Goal: Share content: Share content

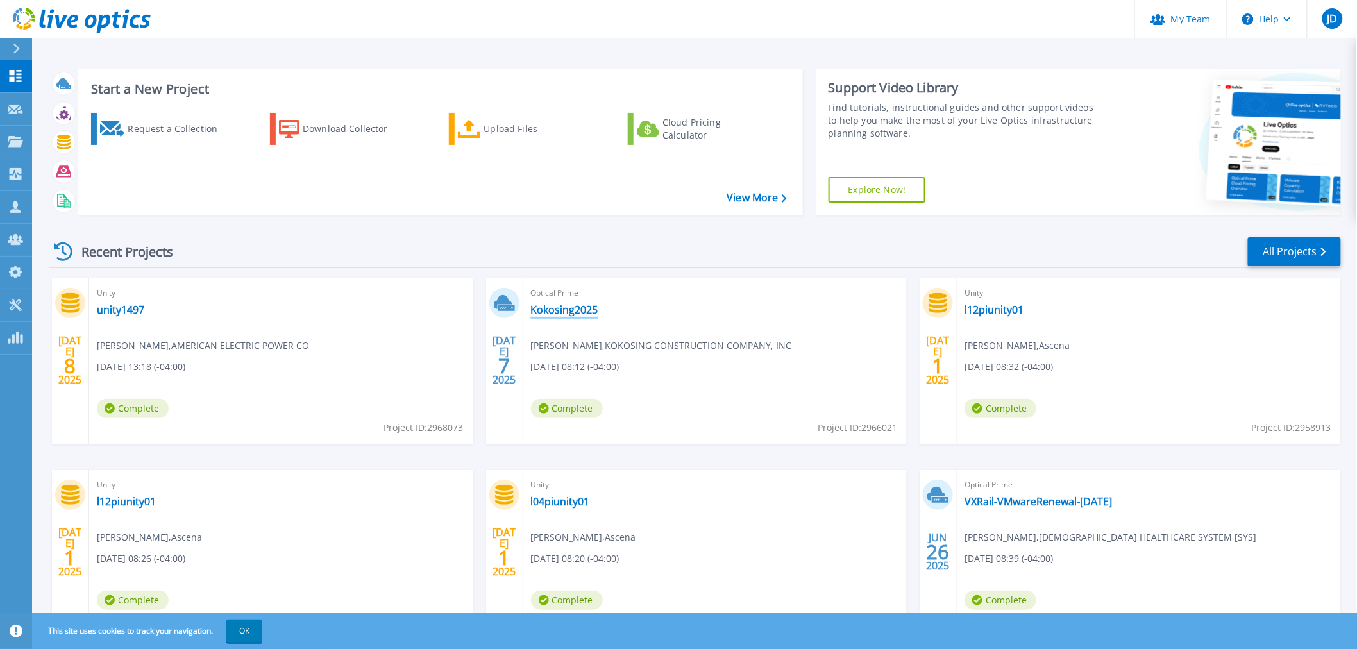
click at [573, 310] on link "Kokosing2025" at bounding box center [564, 309] width 67 height 13
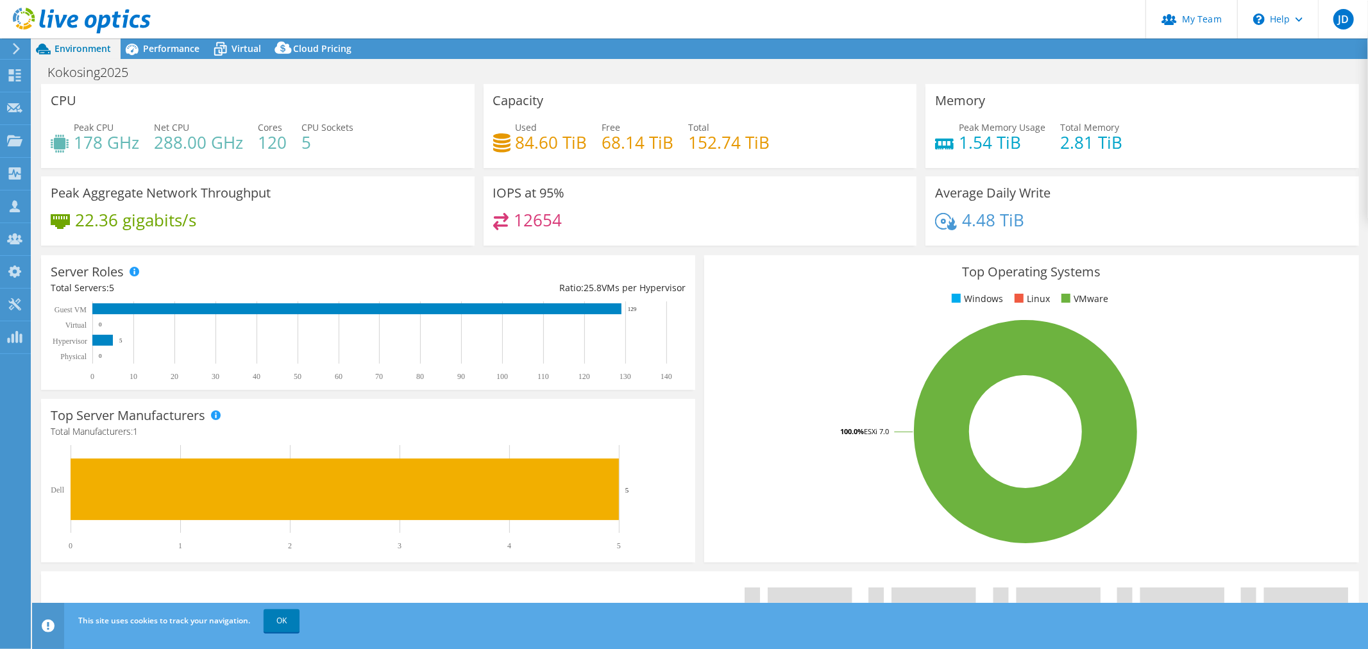
select select "USD"
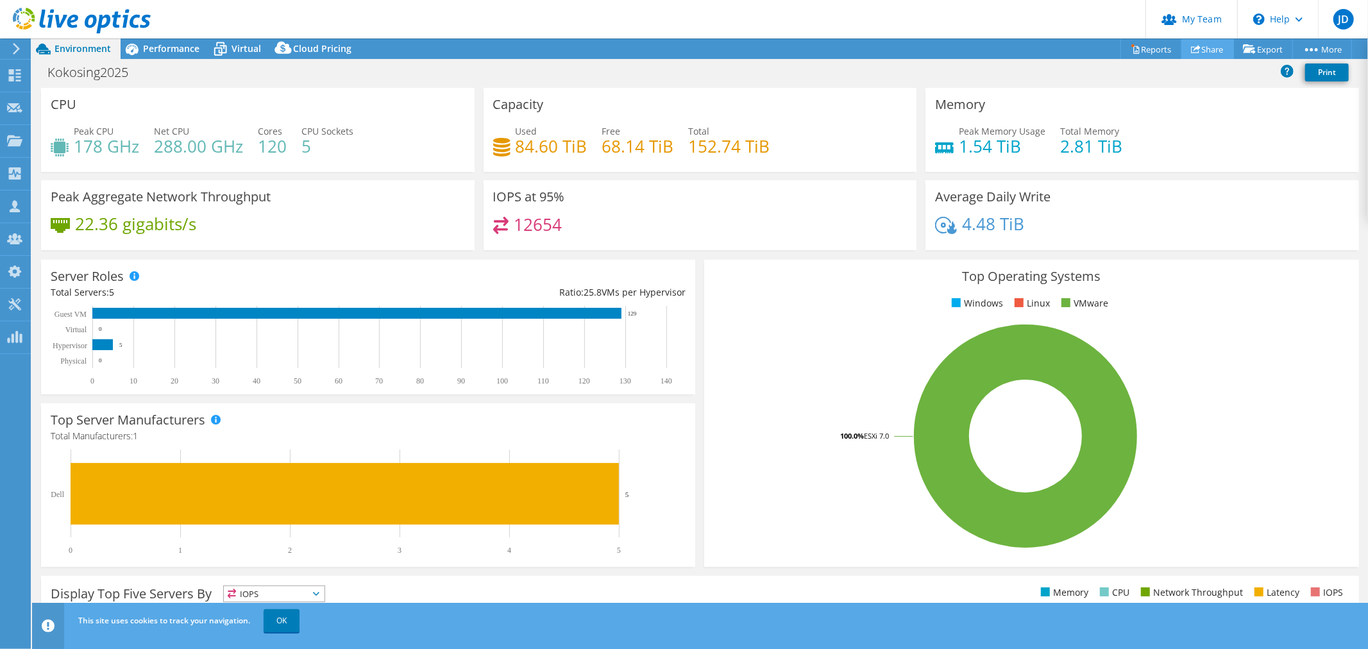
click at [1212, 47] on link "Share" at bounding box center [1208, 49] width 53 height 20
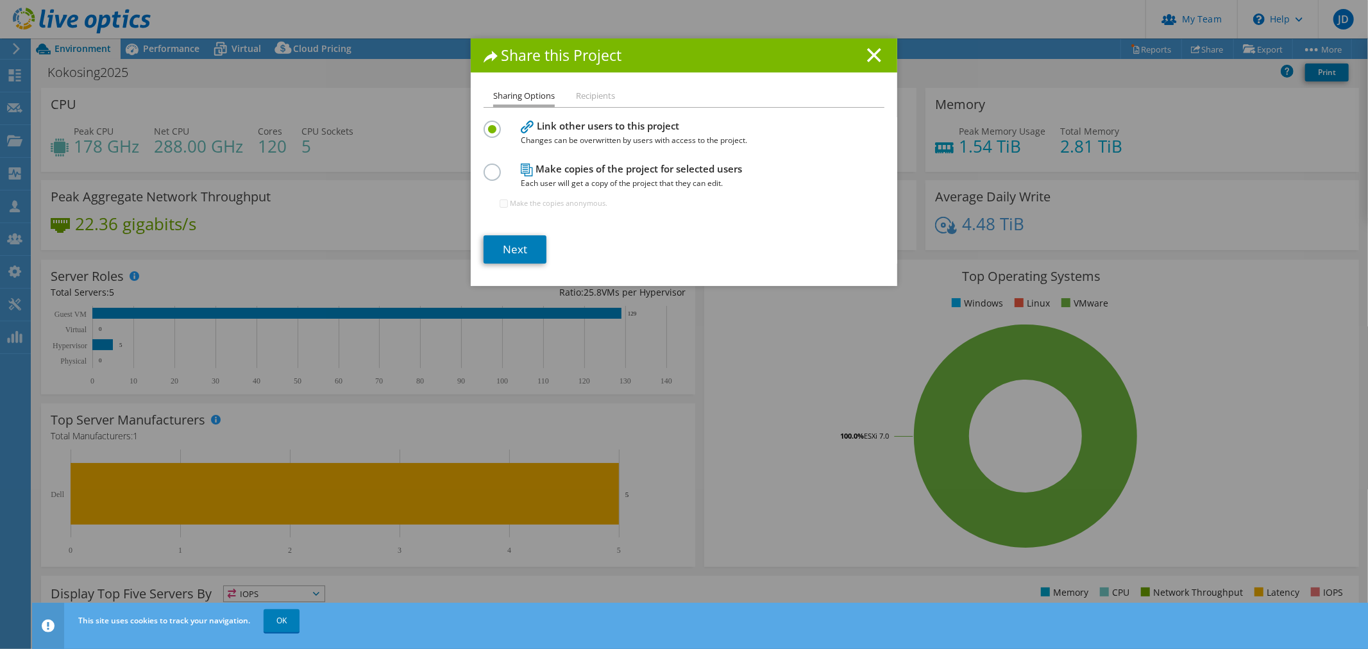
click at [495, 168] on div at bounding box center [495, 171] width 22 height 14
click at [484, 167] on label at bounding box center [495, 165] width 22 height 3
click at [0, 0] on input "radio" at bounding box center [0, 0] width 0 height 0
click at [507, 248] on link "Next" at bounding box center [515, 249] width 63 height 28
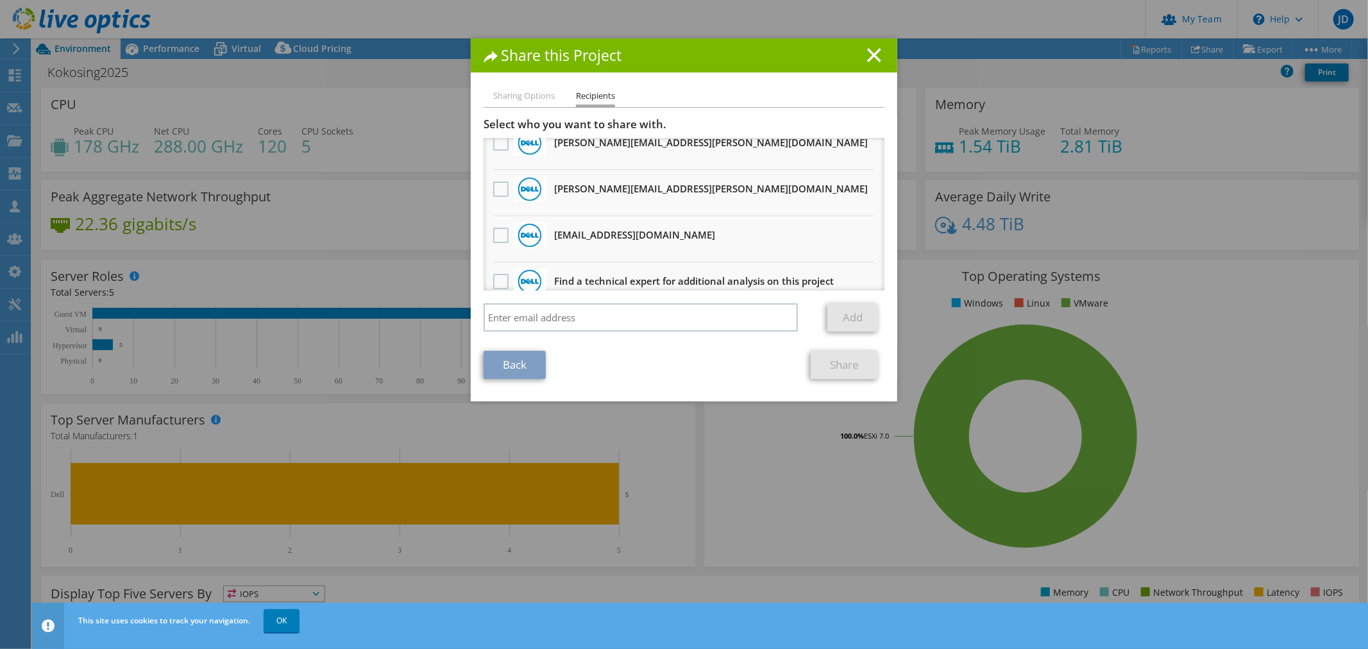
scroll to position [342, 0]
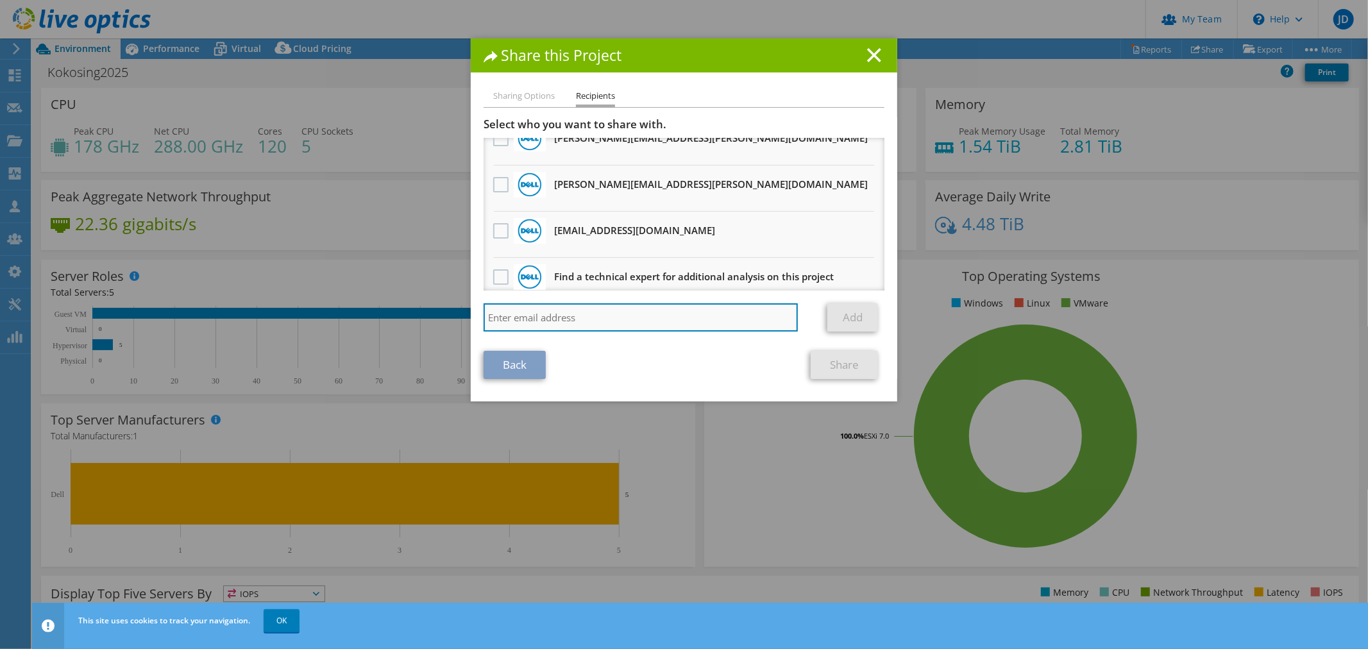
click at [509, 307] on input "search" at bounding box center [641, 317] width 314 height 28
click at [534, 318] on input "s" at bounding box center [641, 317] width 314 height 28
type input "ssakuta@advizex.com"
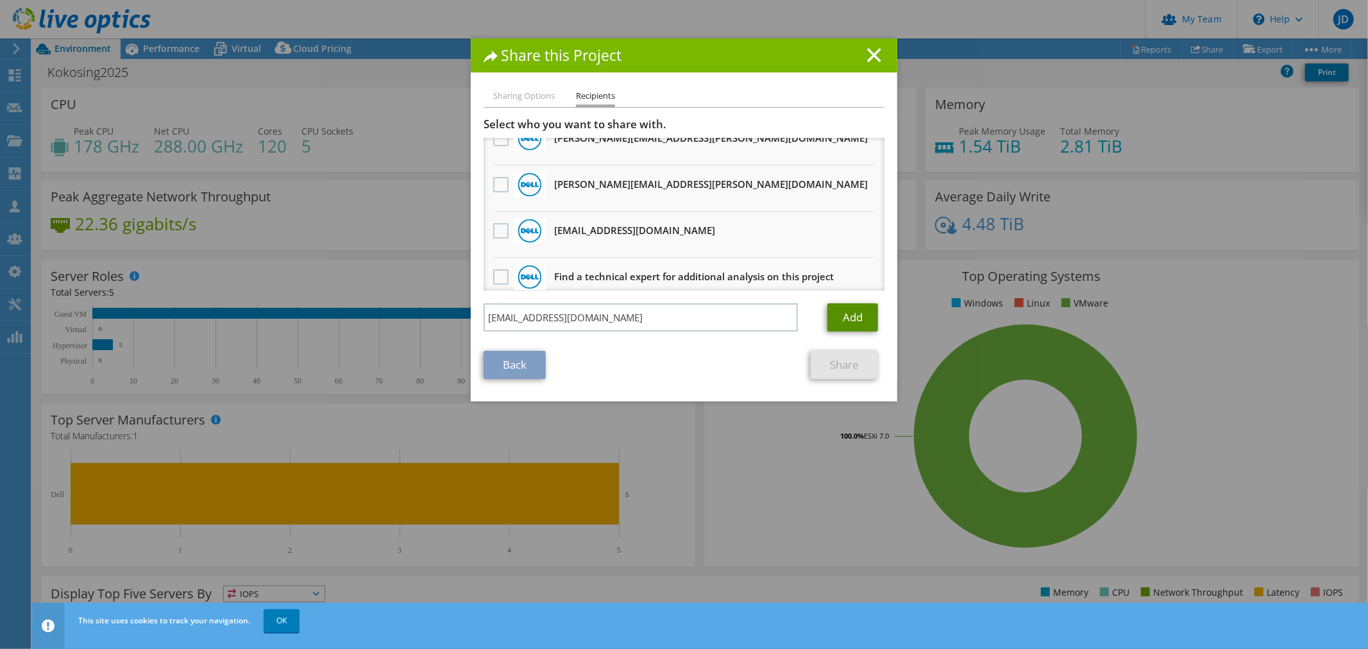
click at [857, 319] on link "Add" at bounding box center [852, 317] width 51 height 28
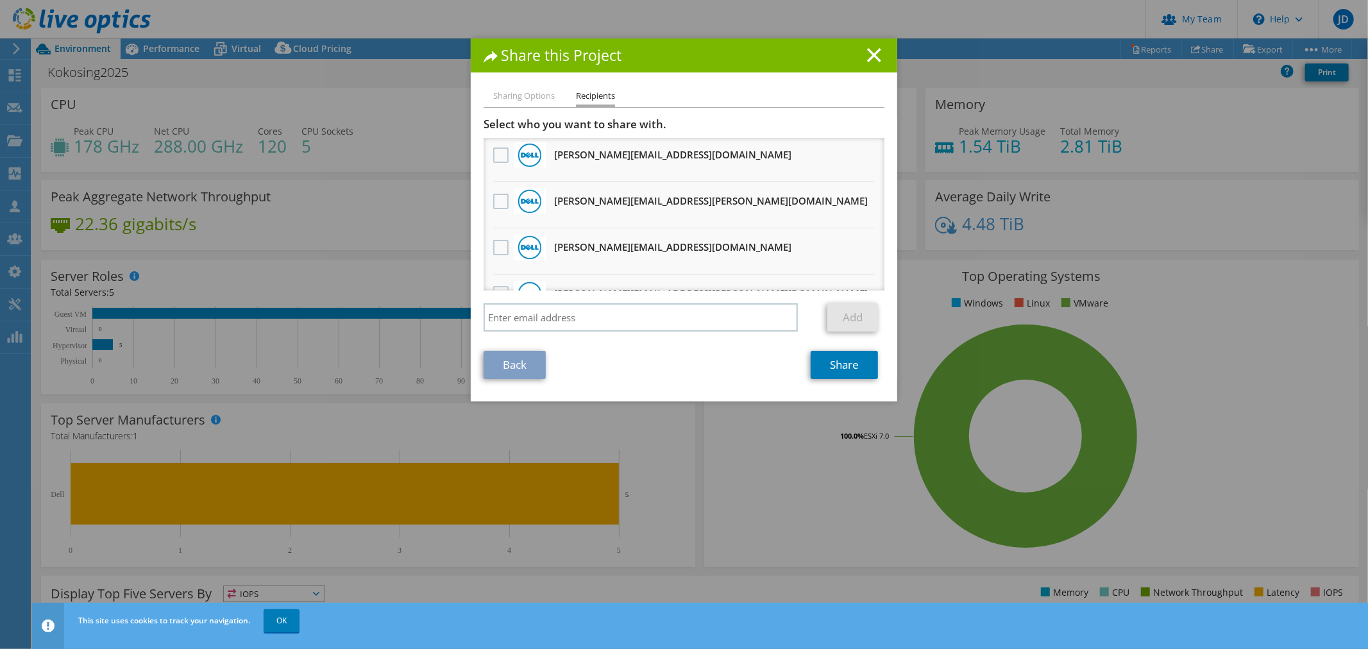
scroll to position [0, 0]
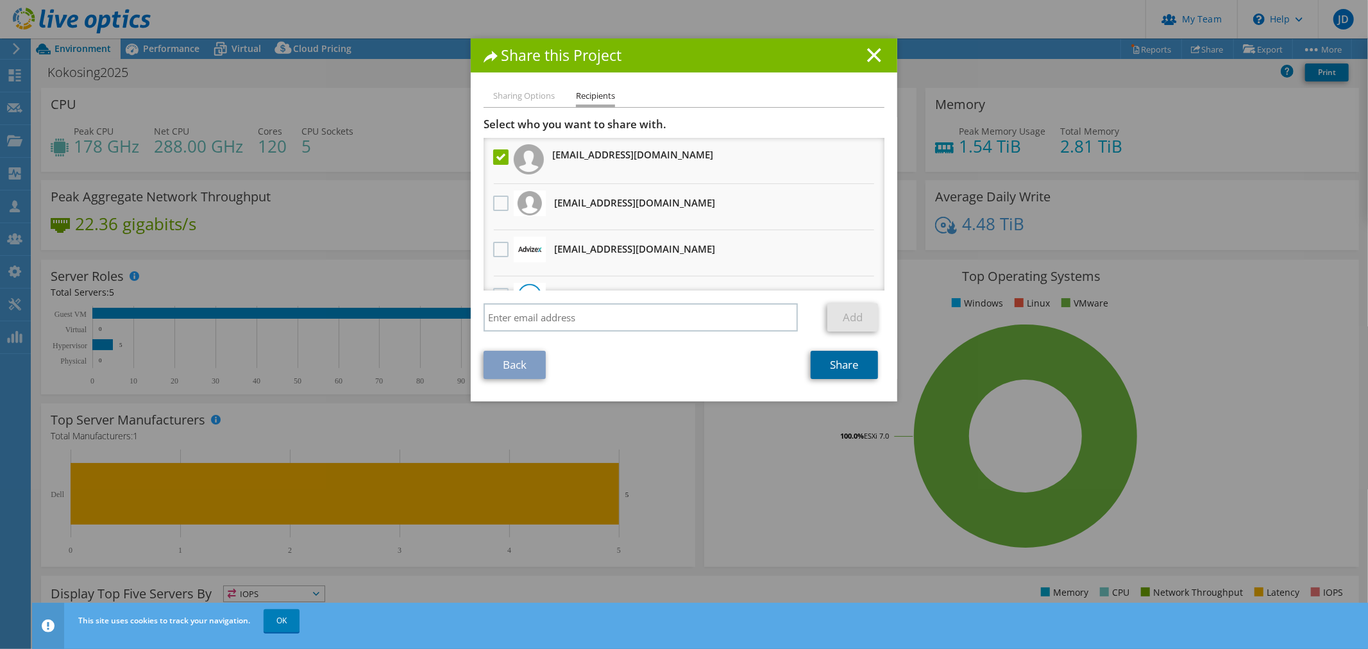
click at [818, 362] on link "Share" at bounding box center [844, 365] width 67 height 28
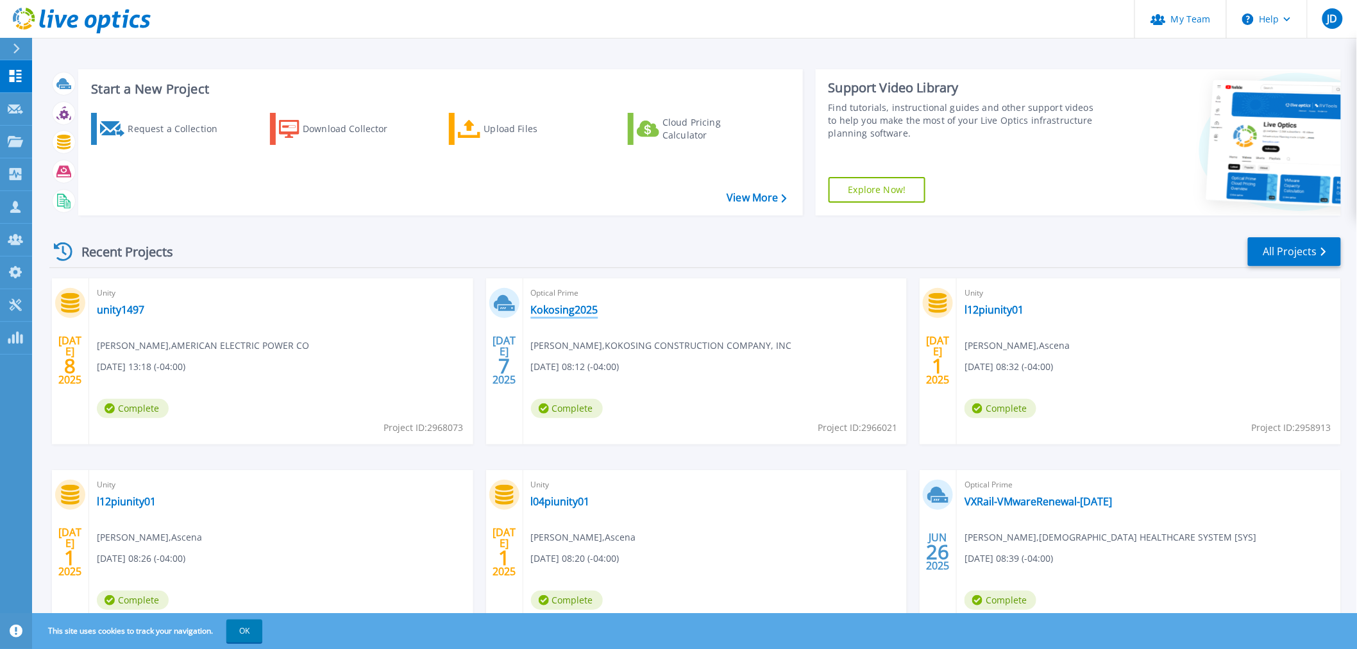
click at [571, 304] on link "Kokosing2025" at bounding box center [564, 309] width 67 height 13
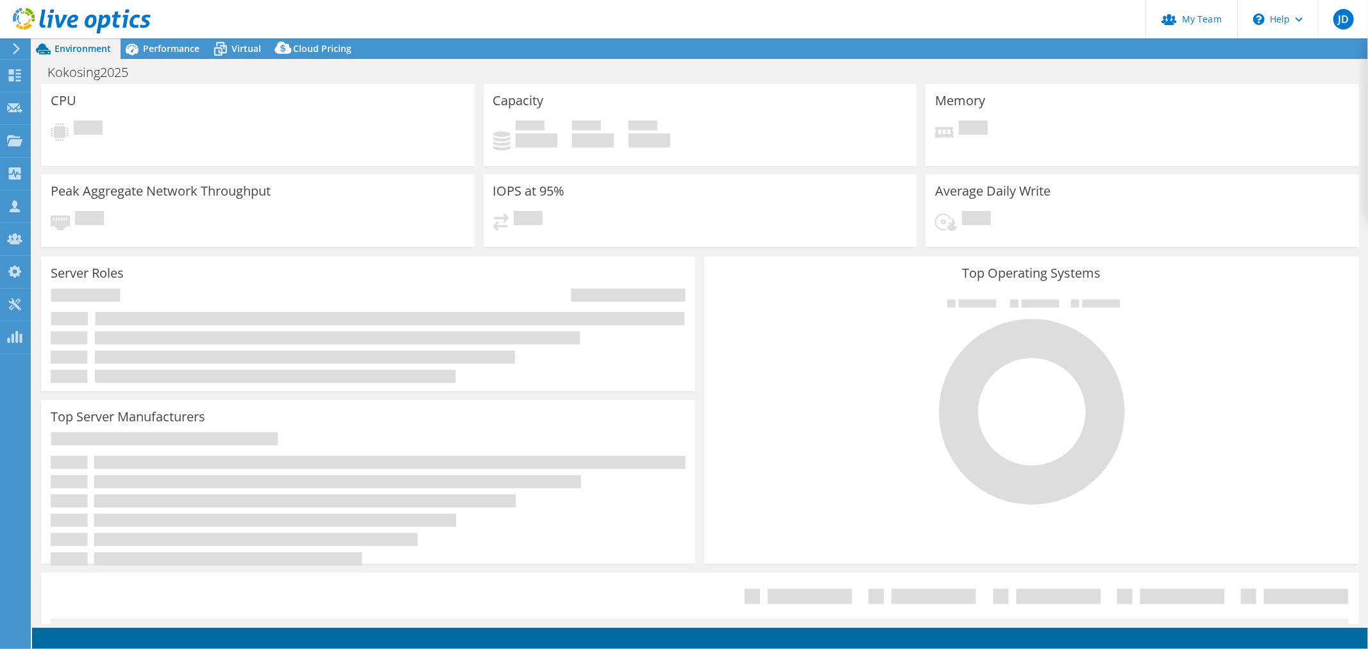
select select "USD"
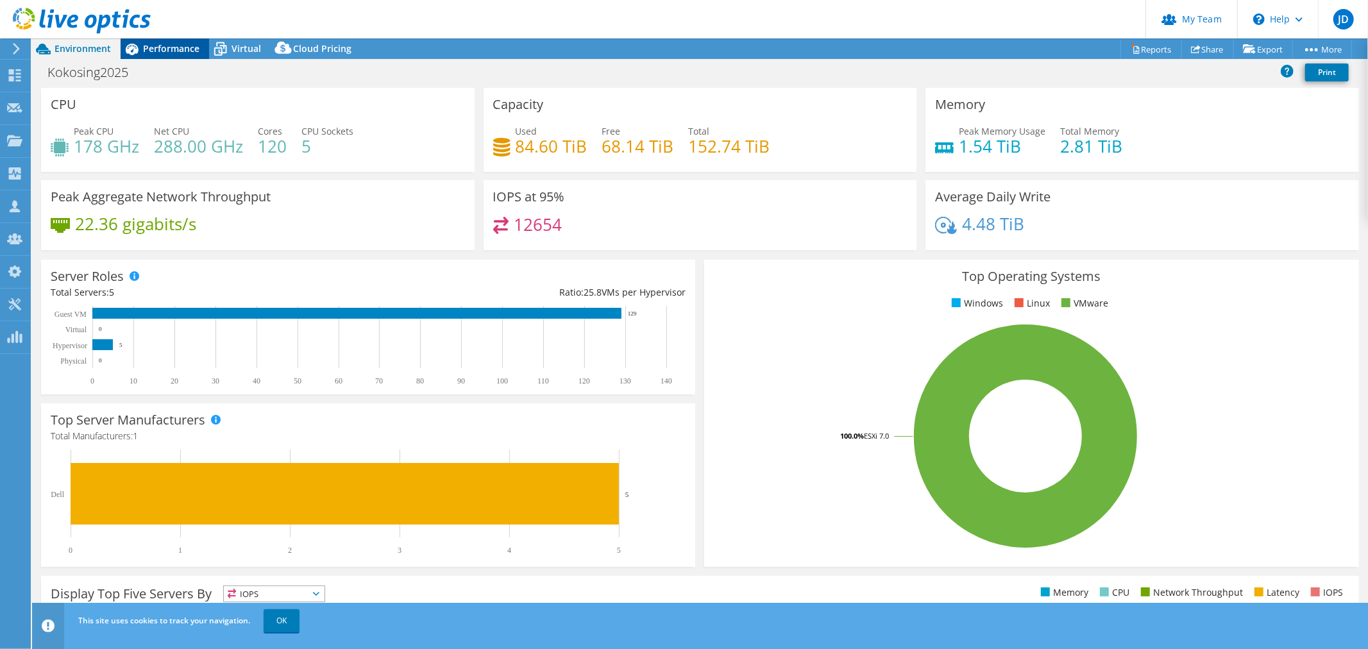
click at [172, 51] on span "Performance" at bounding box center [171, 48] width 56 height 12
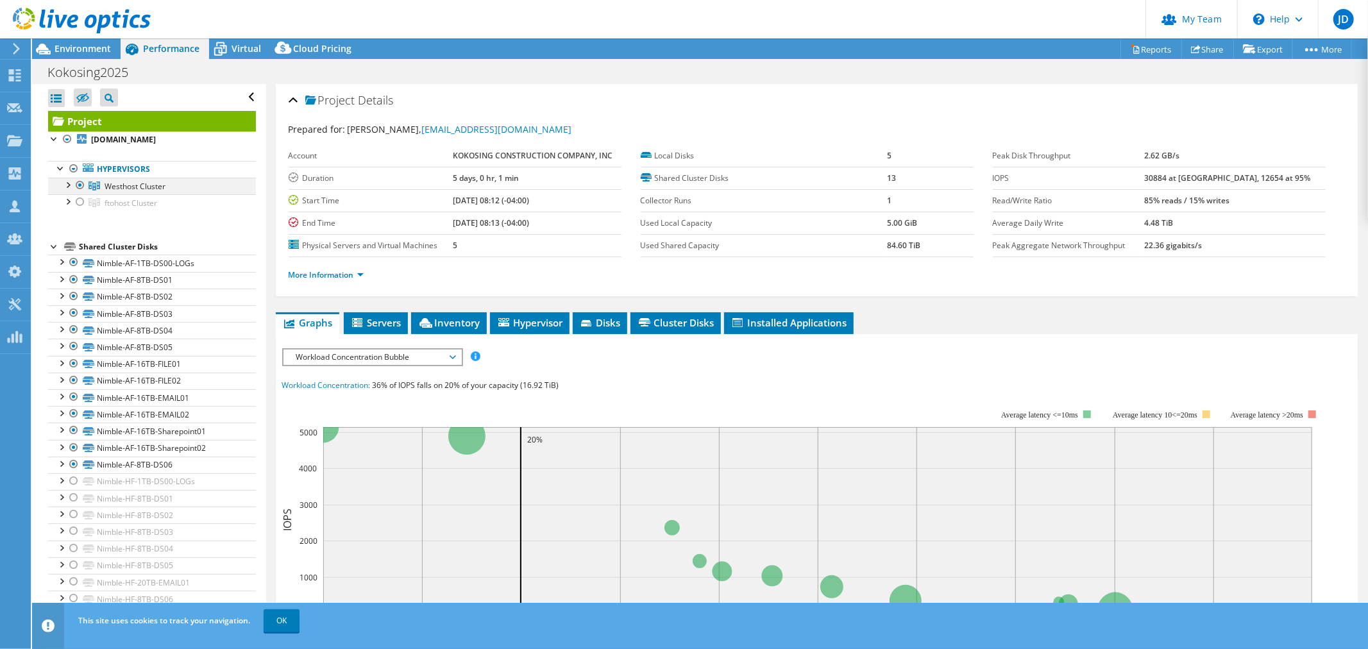
click at [81, 185] on div at bounding box center [80, 185] width 13 height 15
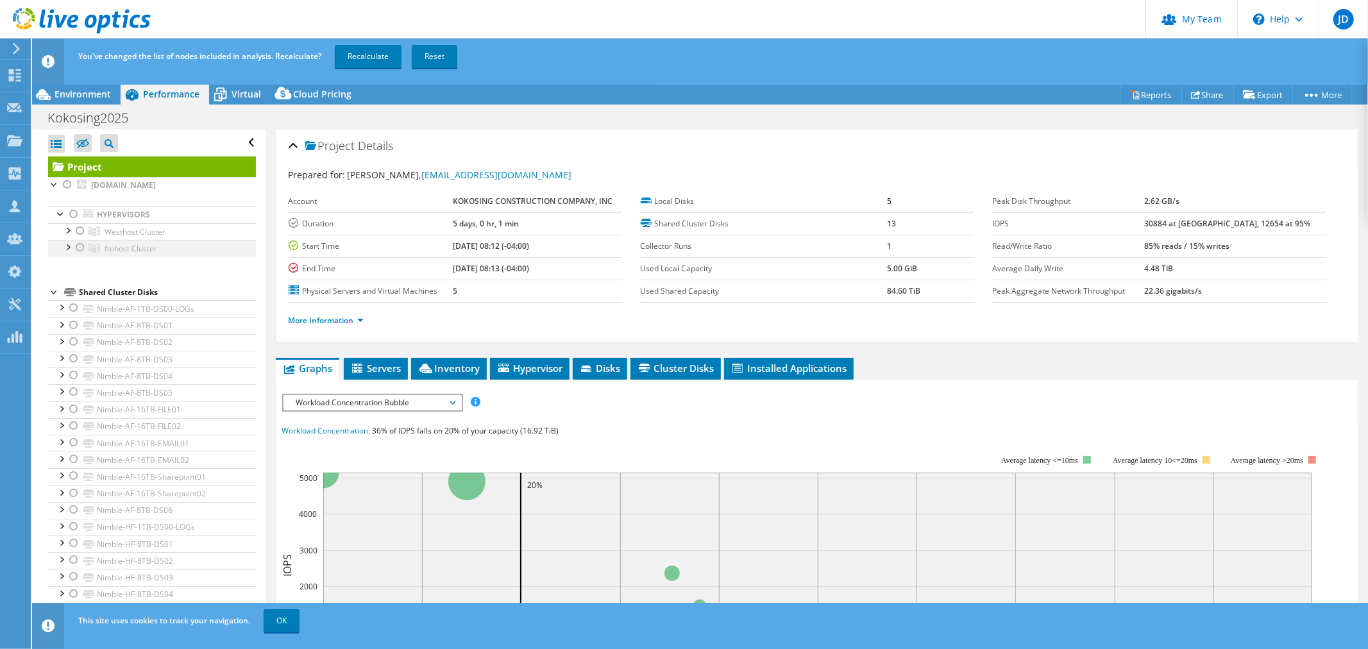
click at [77, 247] on div at bounding box center [80, 247] width 13 height 15
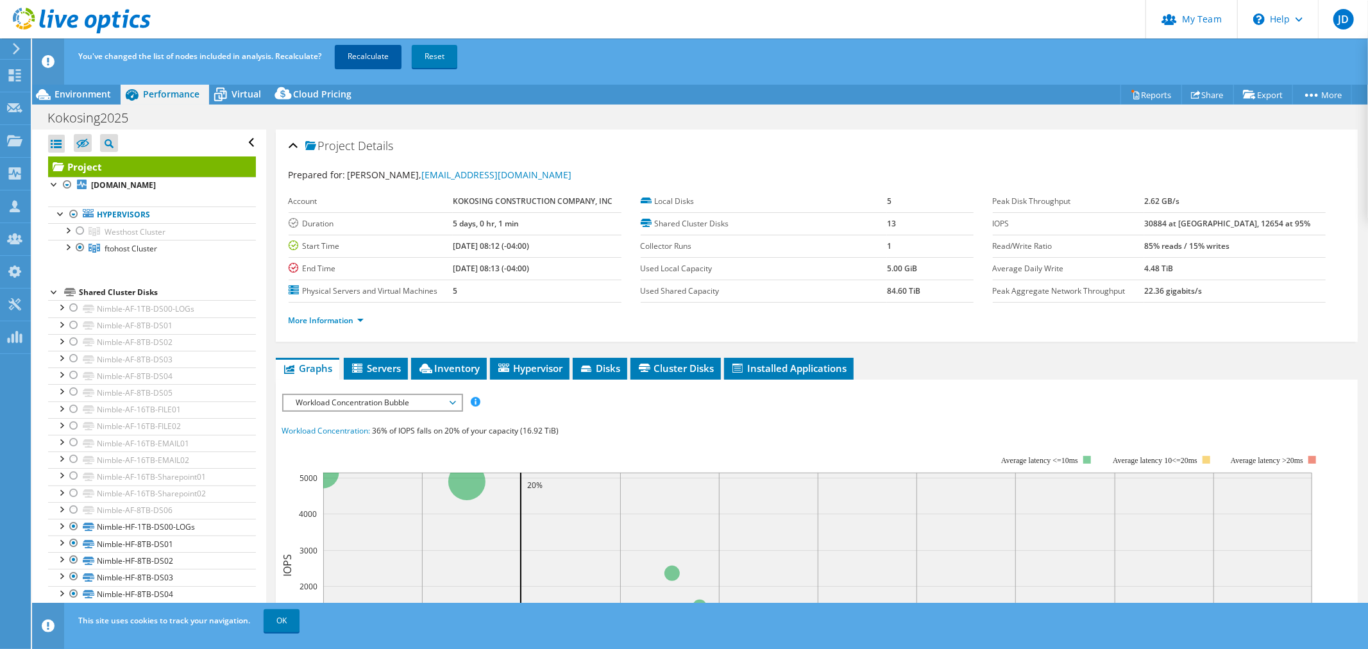
click at [366, 56] on link "Recalculate" at bounding box center [368, 56] width 67 height 23
click at [83, 90] on span "Environment" at bounding box center [83, 94] width 56 height 12
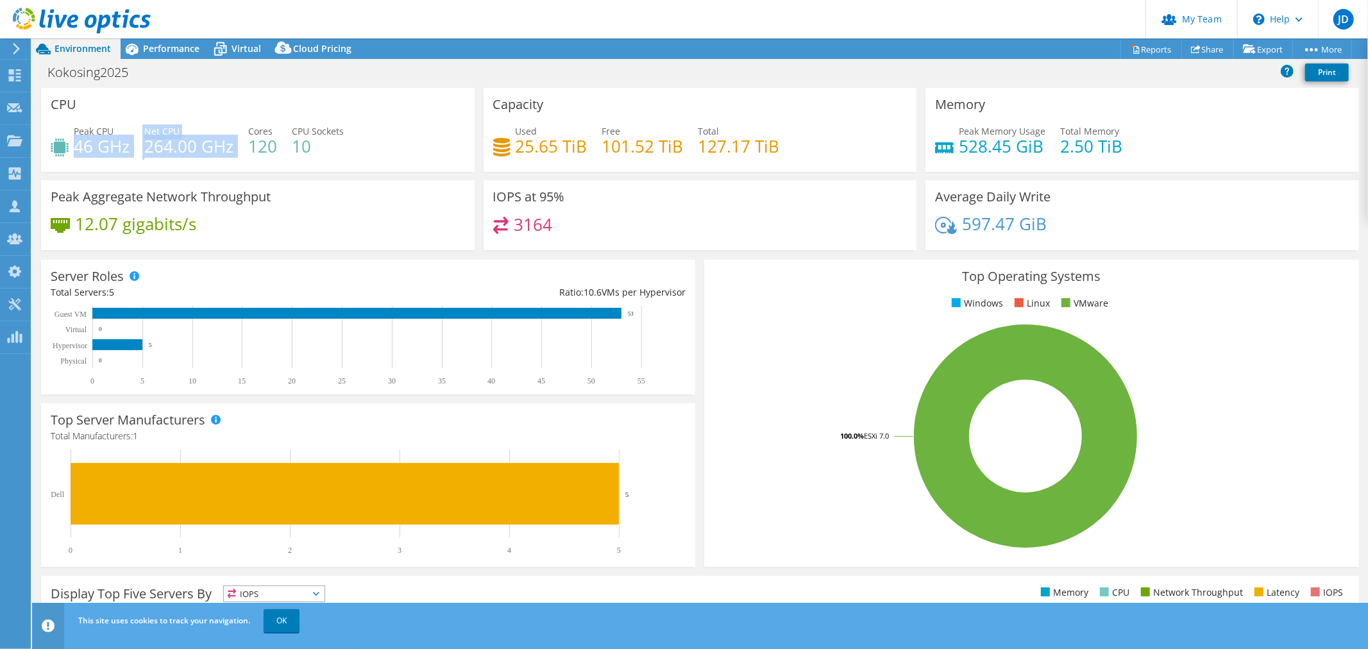
drag, startPoint x: 77, startPoint y: 143, endPoint x: 235, endPoint y: 153, distance: 158.1
click at [235, 153] on div "Peak CPU 46 GHz Net CPU 264.00 GHz Cores 120 CPU Sockets 10" at bounding box center [258, 145] width 414 height 42
click at [175, 47] on span "Performance" at bounding box center [171, 48] width 56 height 12
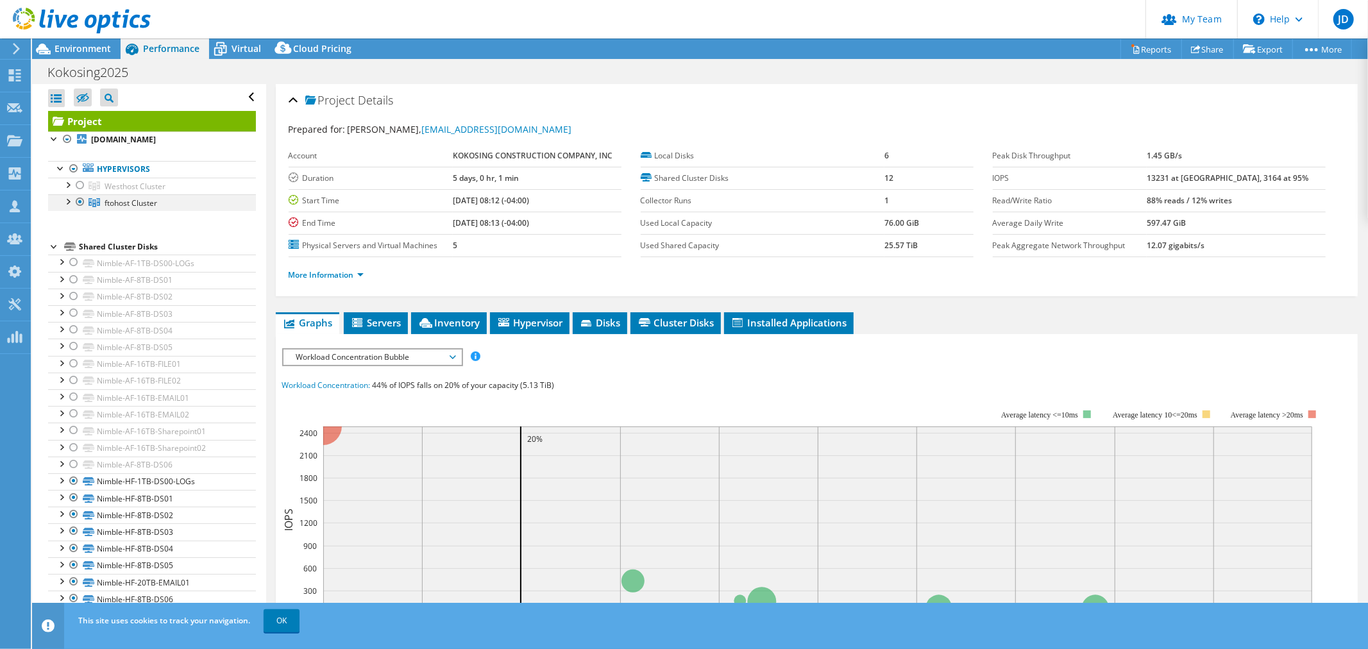
click at [79, 201] on div at bounding box center [80, 201] width 13 height 15
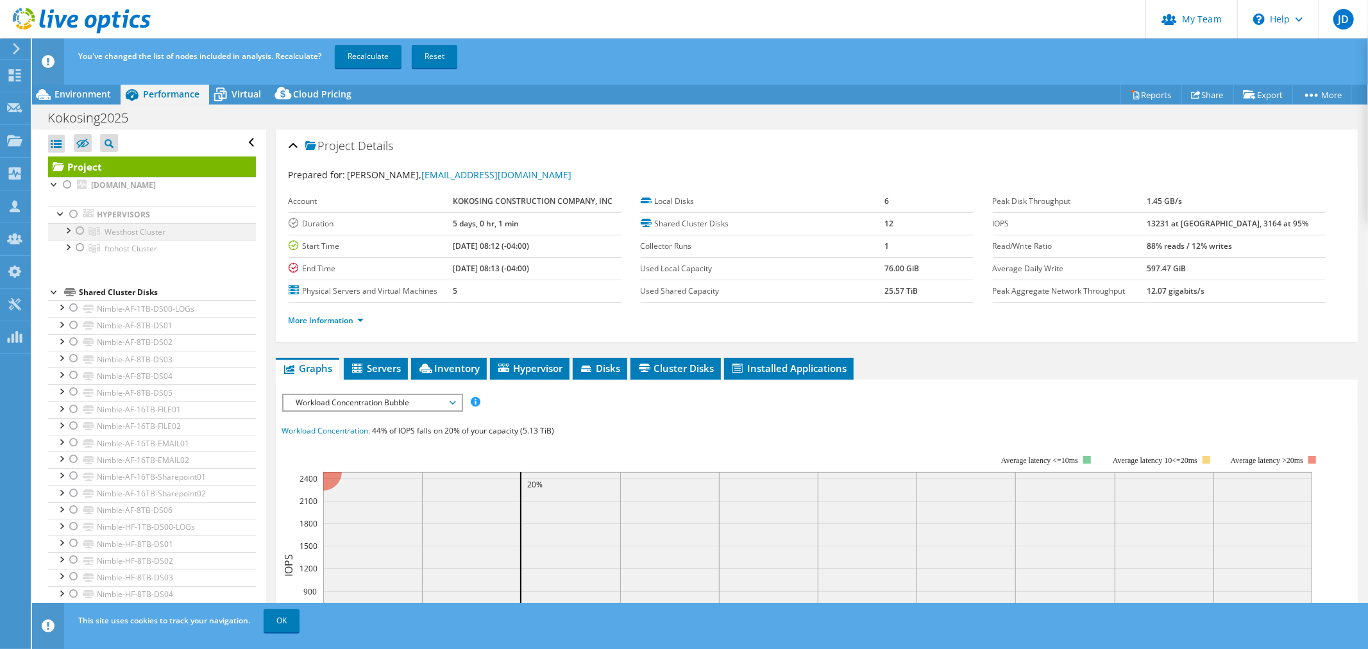
click at [78, 232] on div at bounding box center [80, 230] width 13 height 15
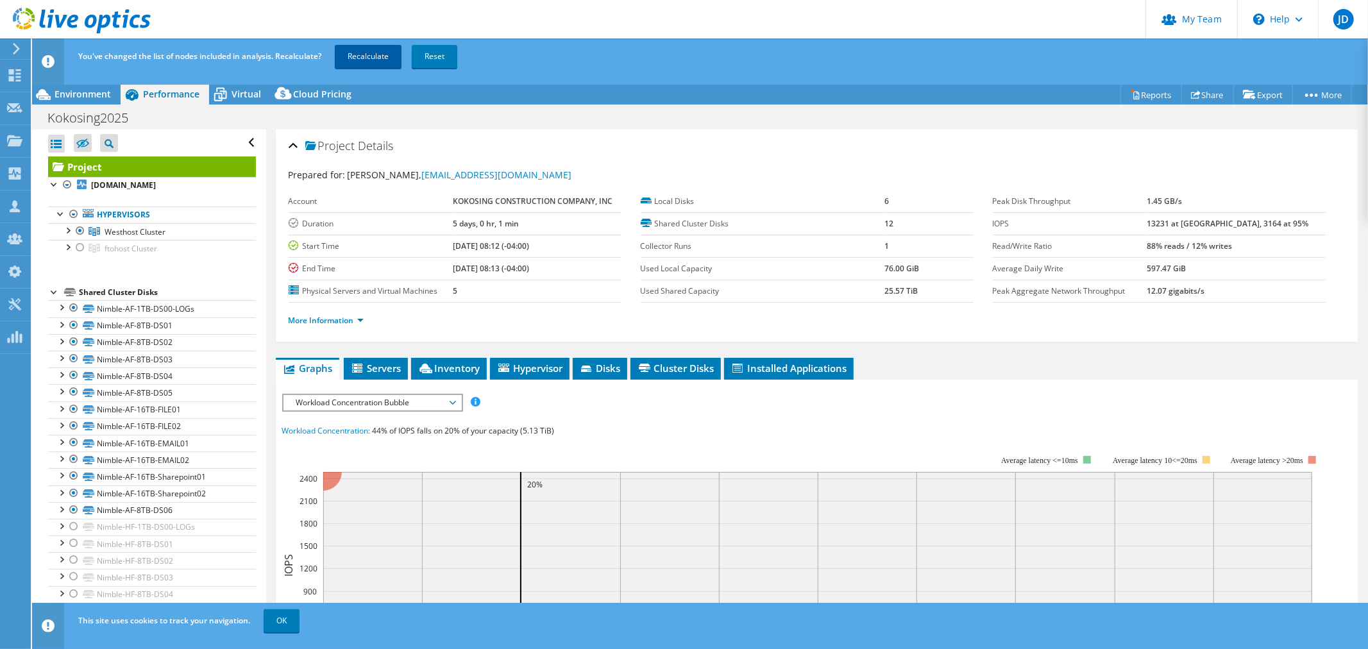
click at [355, 55] on link "Recalculate" at bounding box center [368, 56] width 67 height 23
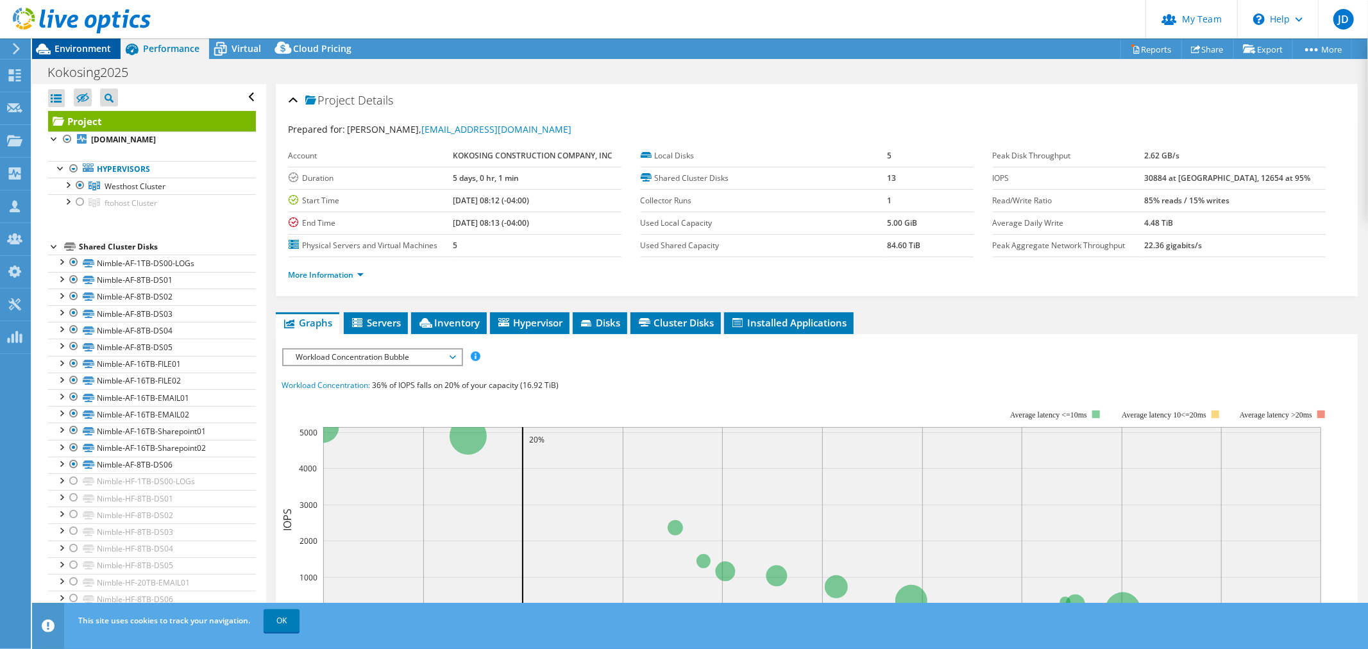
click at [87, 52] on span "Environment" at bounding box center [83, 48] width 56 height 12
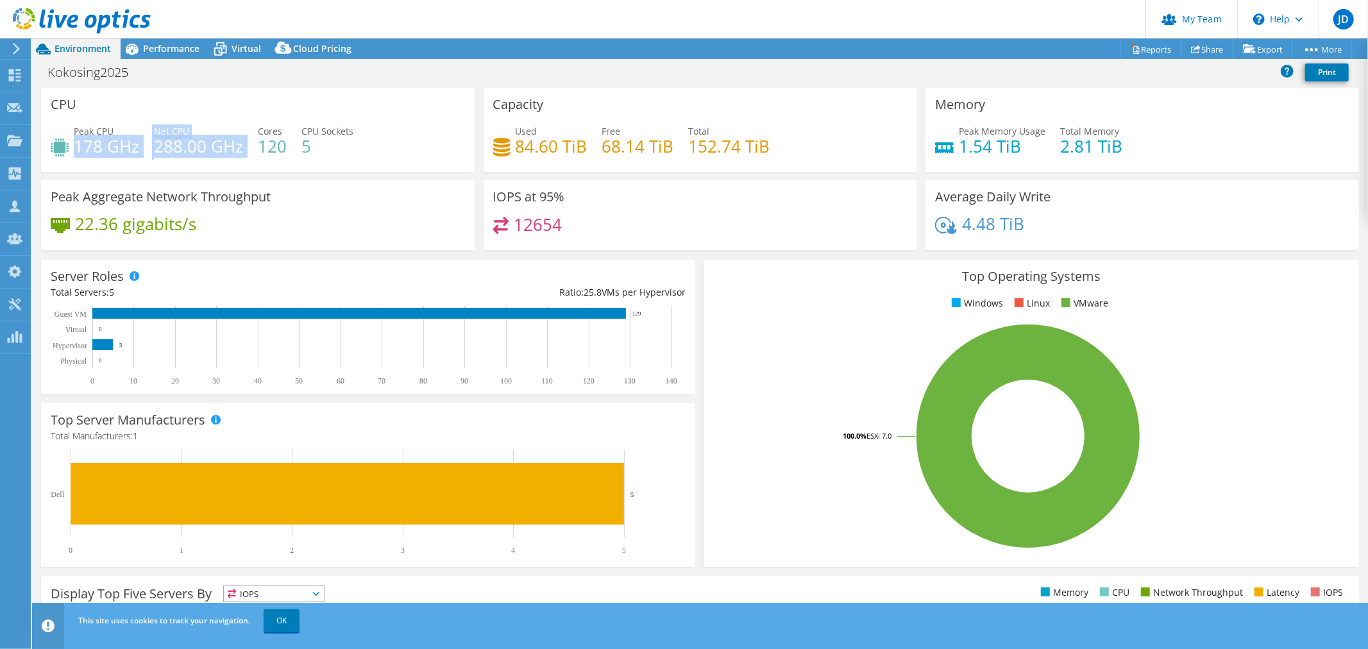
drag, startPoint x: 78, startPoint y: 149, endPoint x: 242, endPoint y: 149, distance: 164.9
click at [242, 149] on div "Peak CPU 178 GHz Net CPU 288.00 GHz Cores 120 CPU Sockets 5" at bounding box center [258, 145] width 414 height 42
click at [160, 30] on header "JD Partner Team Admin [PERSON_NAME] [EMAIL_ADDRESS][DOMAIN_NAME] ADVIZEX TECHNO…" at bounding box center [684, 19] width 1368 height 38
click at [172, 48] on span "Performance" at bounding box center [171, 48] width 56 height 12
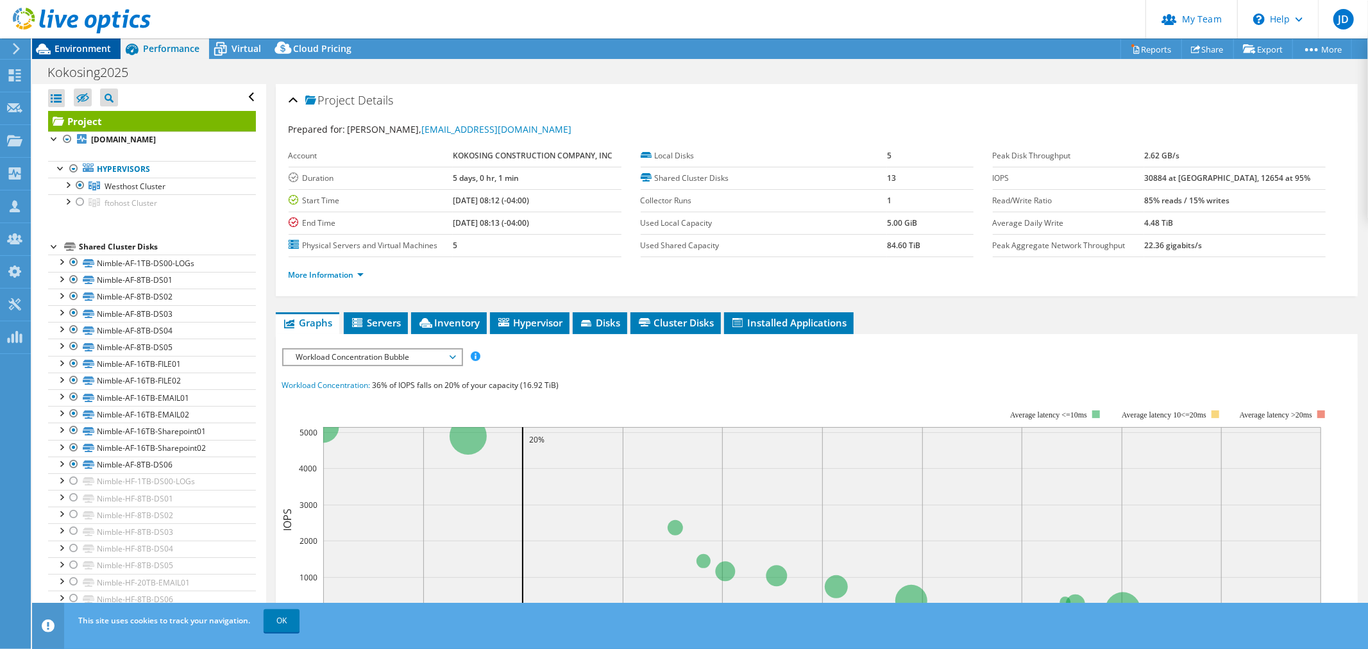
click at [67, 52] on span "Environment" at bounding box center [83, 48] width 56 height 12
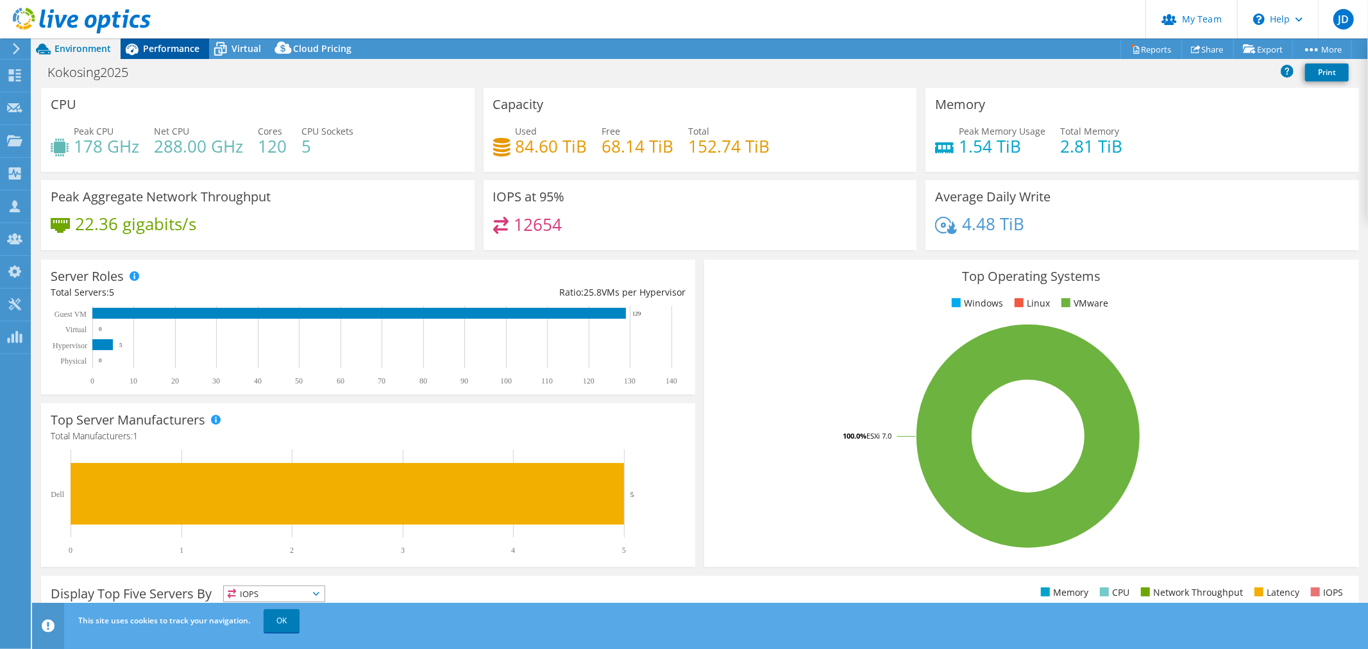
click at [182, 54] on span "Performance" at bounding box center [171, 48] width 56 height 12
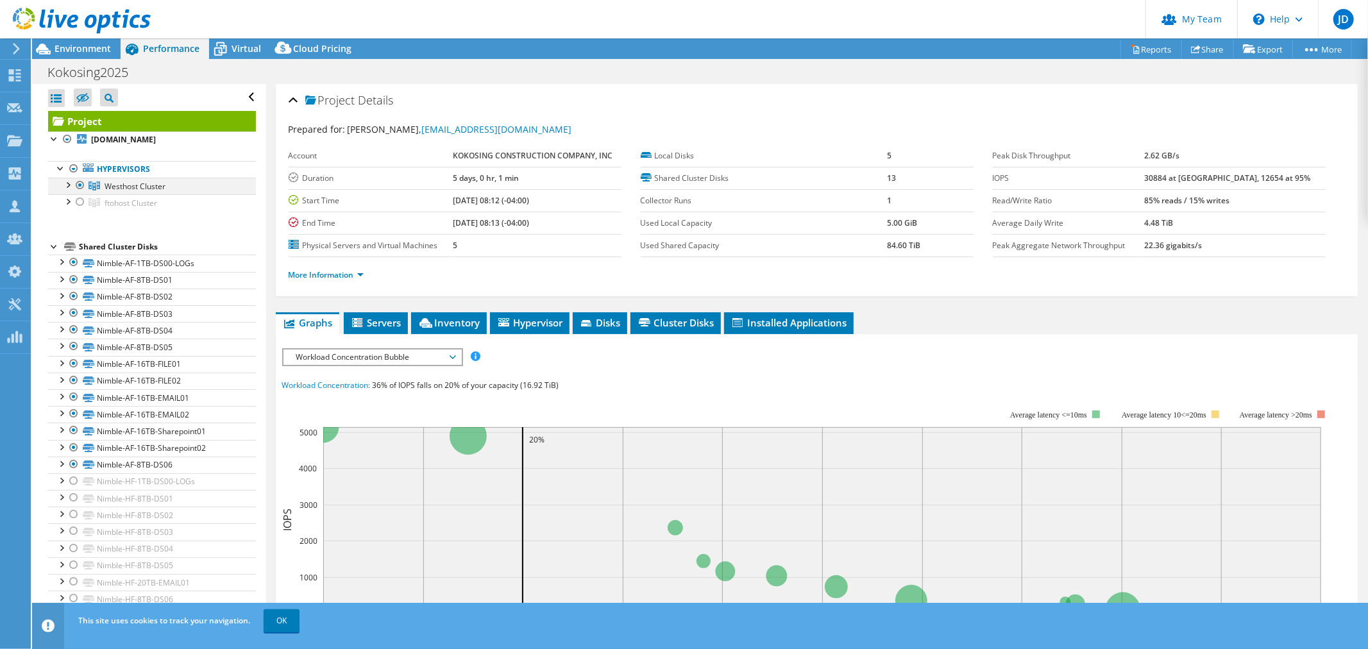
click at [65, 186] on div at bounding box center [67, 184] width 13 height 13
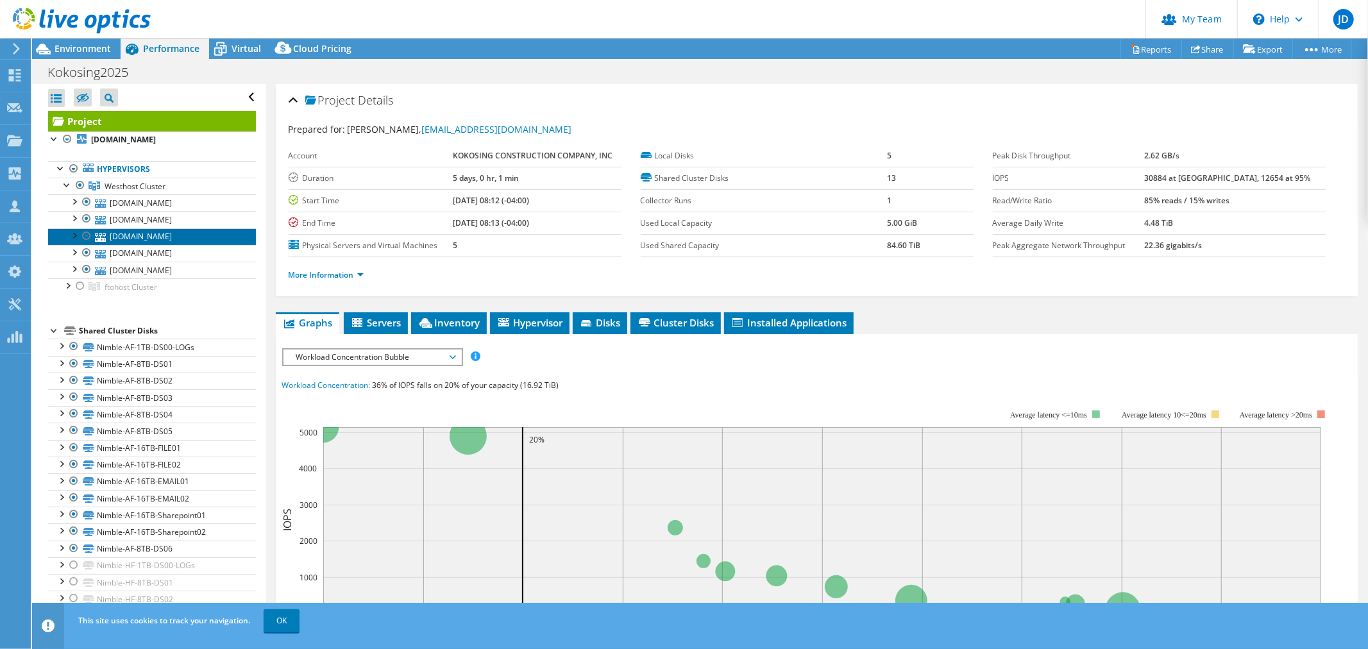
click at [131, 238] on link "[DOMAIN_NAME]" at bounding box center [152, 236] width 208 height 17
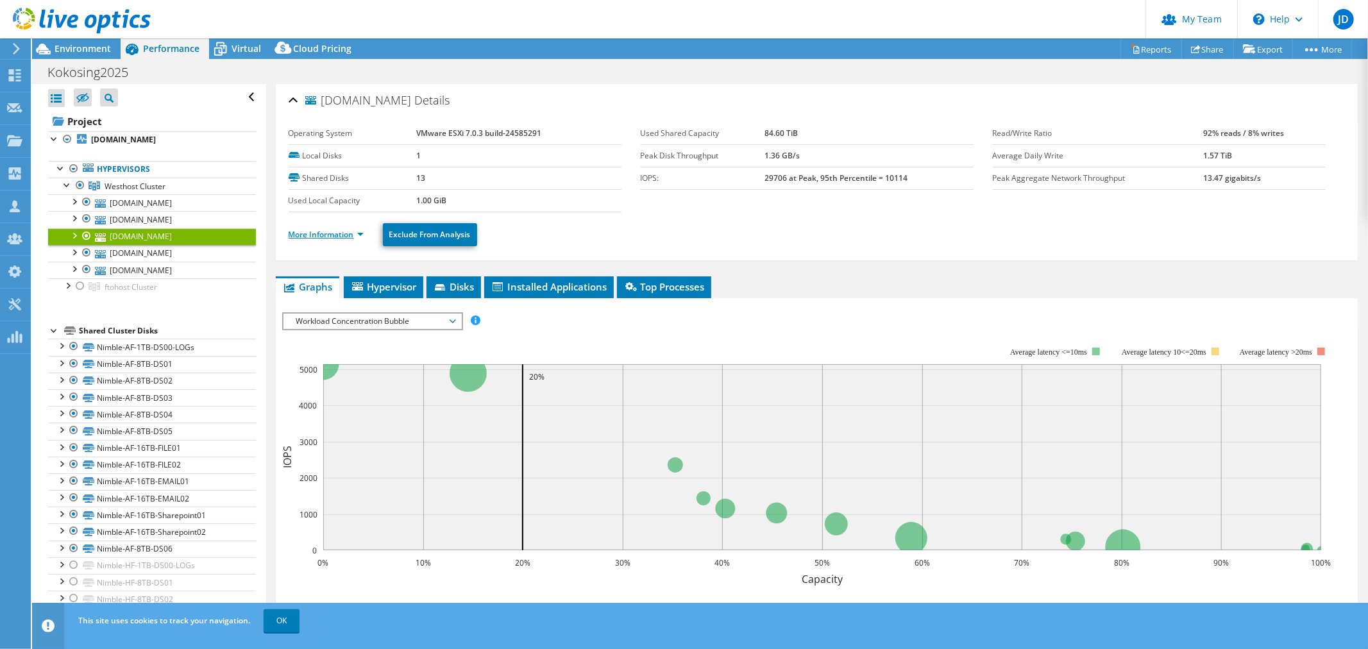
click at [357, 229] on link "More Information" at bounding box center [326, 234] width 75 height 11
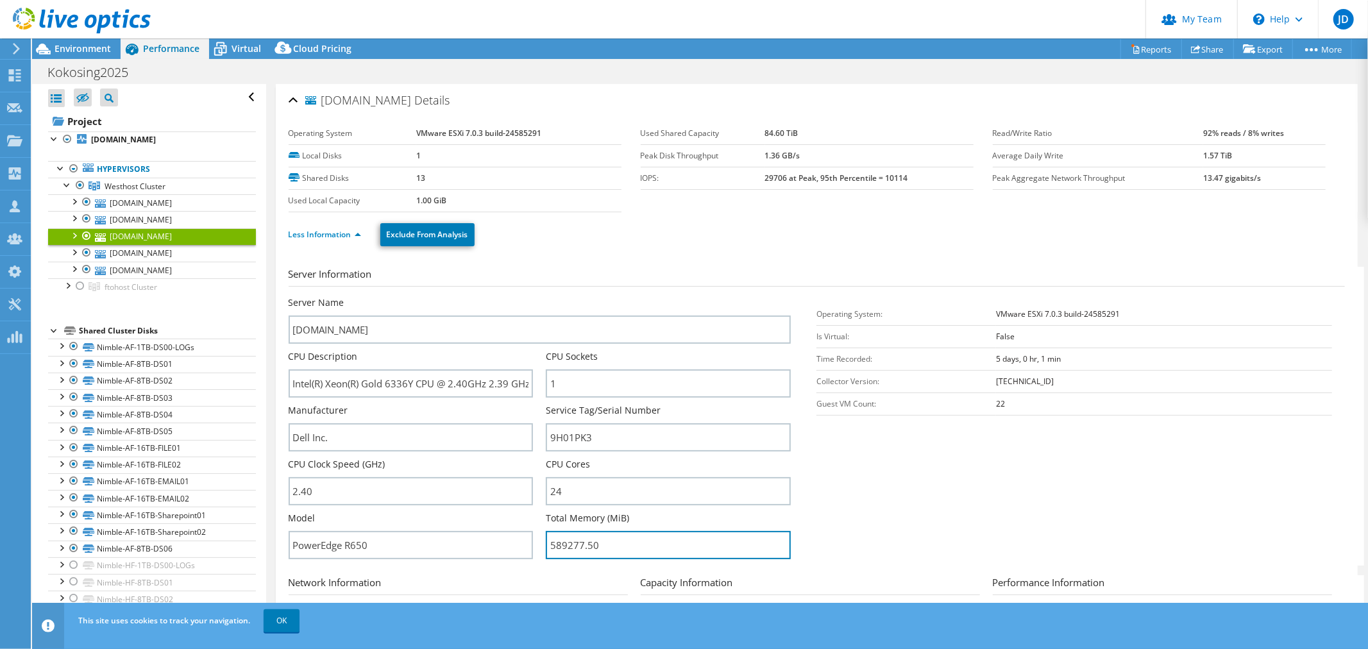
drag, startPoint x: 600, startPoint y: 543, endPoint x: 534, endPoint y: 544, distance: 66.1
click at [534, 296] on div "Server Name [DOMAIN_NAME] CPU Description Intel(R) Xeon(R) Gold 6336Y CPU @ 2.4…" at bounding box center [547, 296] width 516 height 0
click at [87, 49] on span "Environment" at bounding box center [83, 48] width 56 height 12
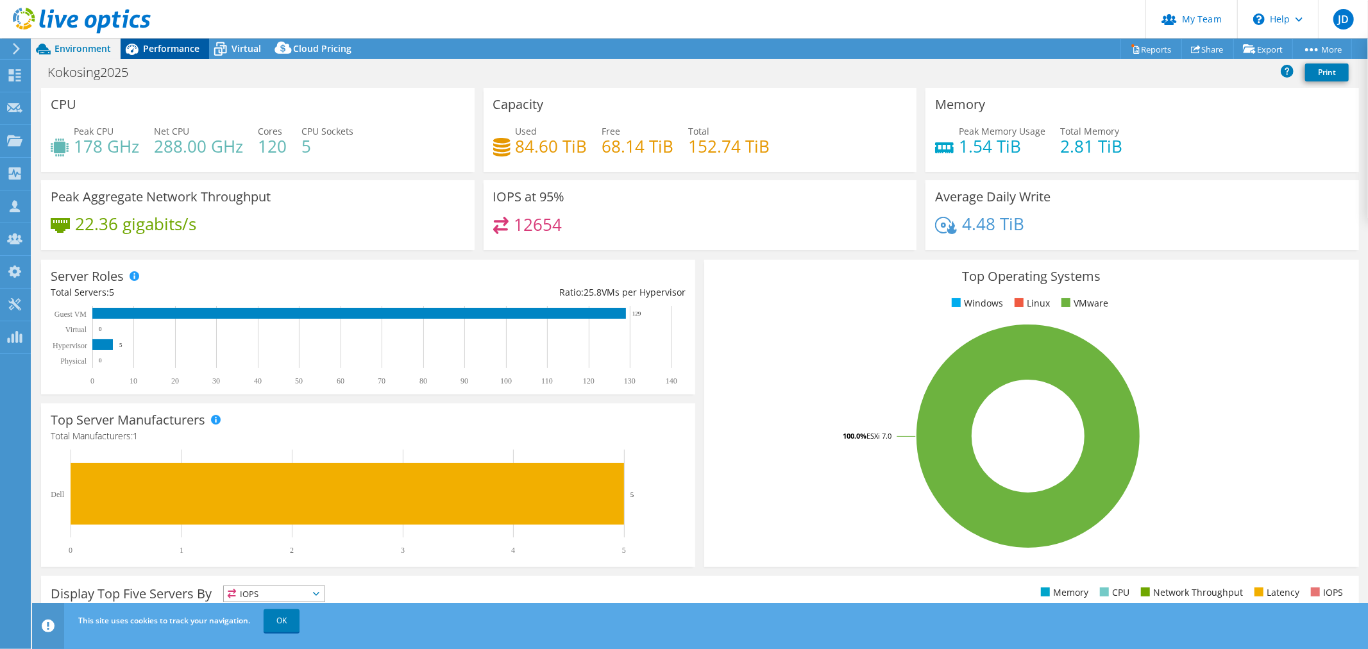
click at [170, 47] on span "Performance" at bounding box center [171, 48] width 56 height 12
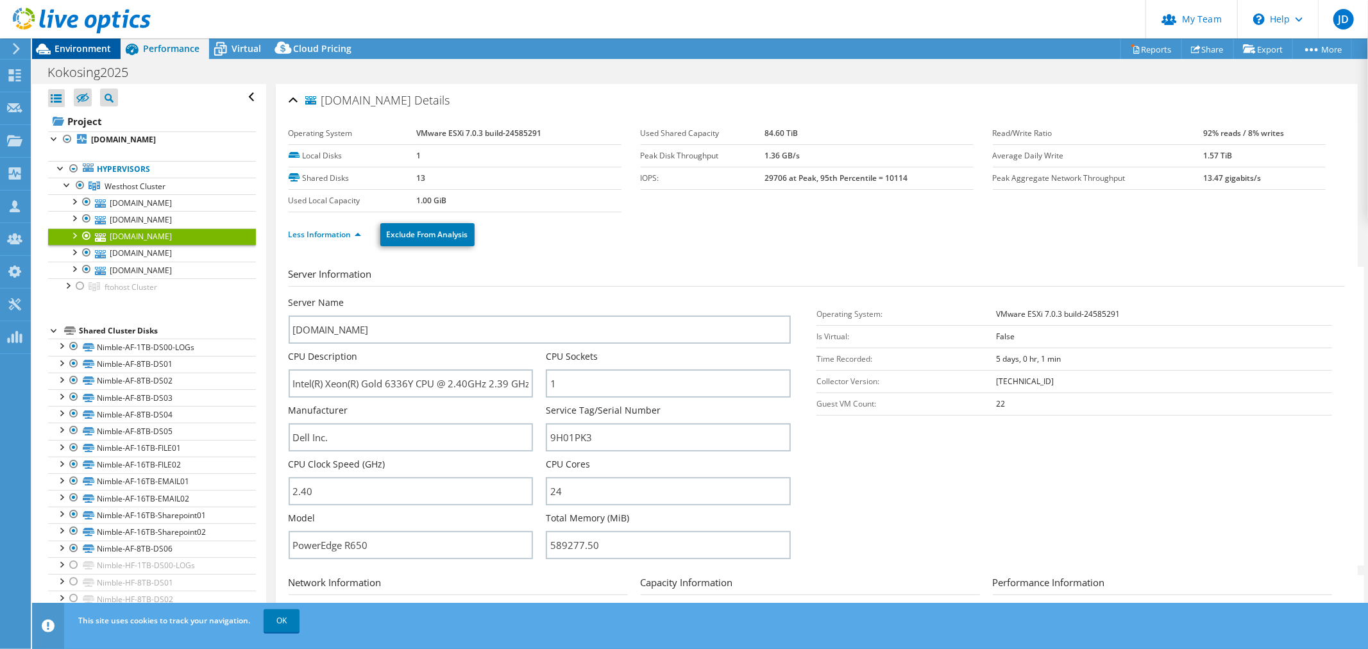
click at [92, 52] on span "Environment" at bounding box center [83, 48] width 56 height 12
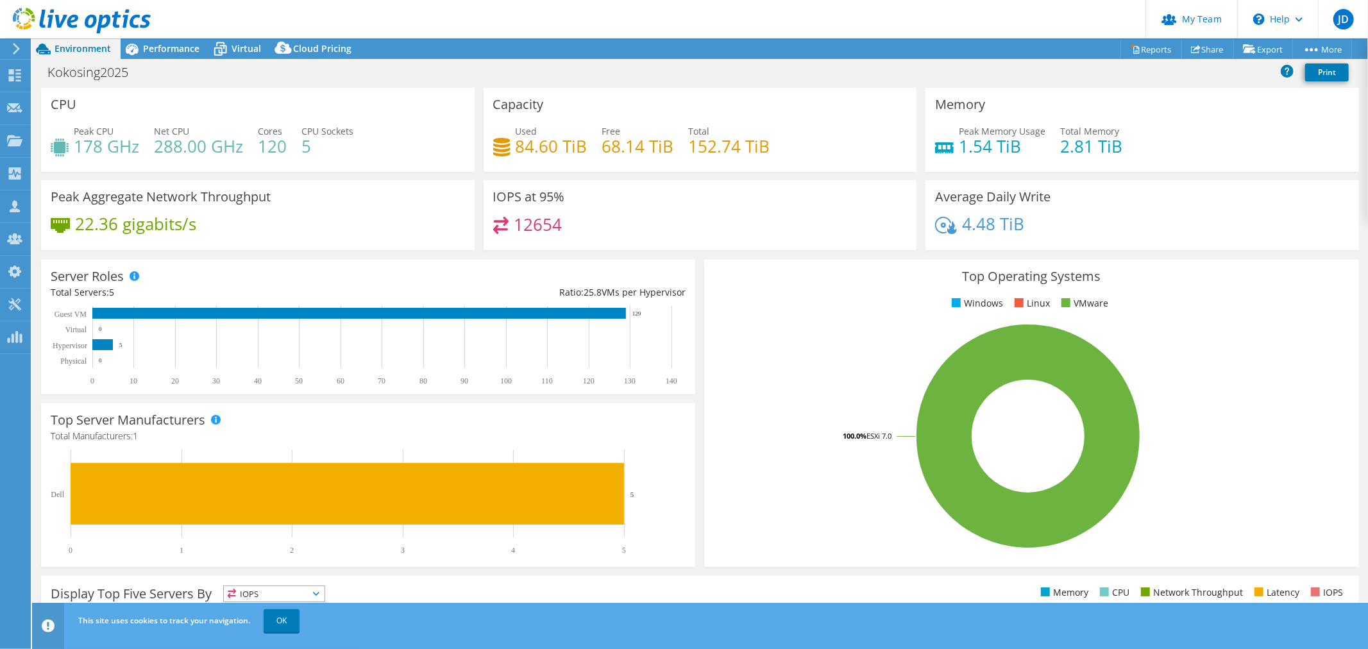
click at [381, 146] on div "Peak CPU 178 GHz Net CPU 288.00 GHz Cores 120 CPU Sockets 5" at bounding box center [258, 145] width 414 height 42
drag, startPoint x: 74, startPoint y: 135, endPoint x: 237, endPoint y: 135, distance: 162.9
click at [237, 135] on div "Peak CPU 178 GHz Net CPU 288.00 GHz Cores 120 CPU Sockets 5" at bounding box center [258, 145] width 414 height 42
drag, startPoint x: 1129, startPoint y: 140, endPoint x: 946, endPoint y: 151, distance: 183.1
click at [946, 151] on div "Peak Memory Usage 1.54 TiB Total Memory 2.81 TiB" at bounding box center [1142, 145] width 414 height 42
